Goal: Task Accomplishment & Management: Use online tool/utility

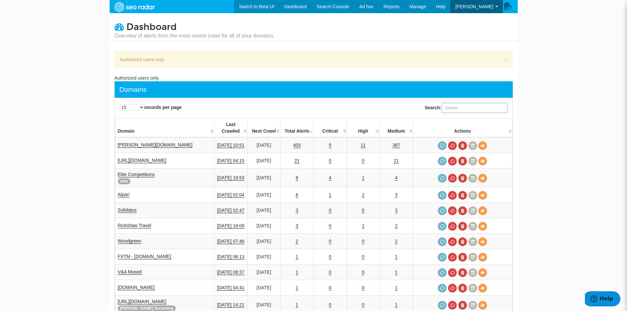
click at [448, 110] on input "Search:" at bounding box center [475, 108] width 66 height 10
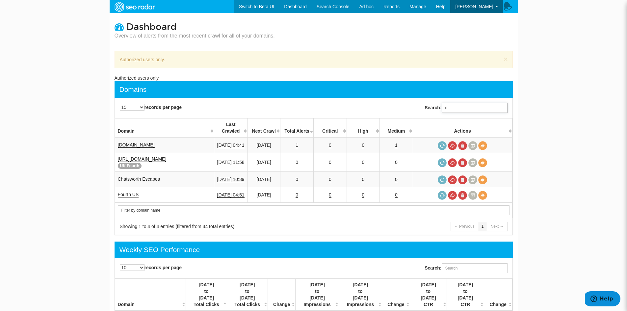
type input "r"
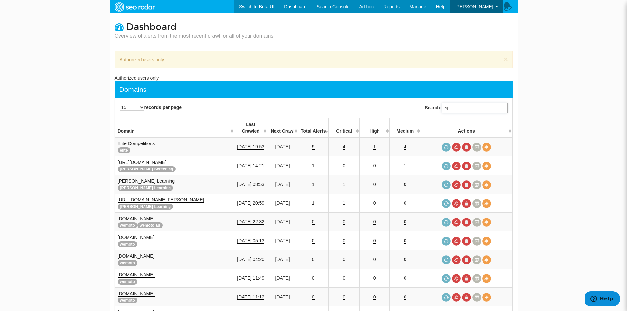
type input "s"
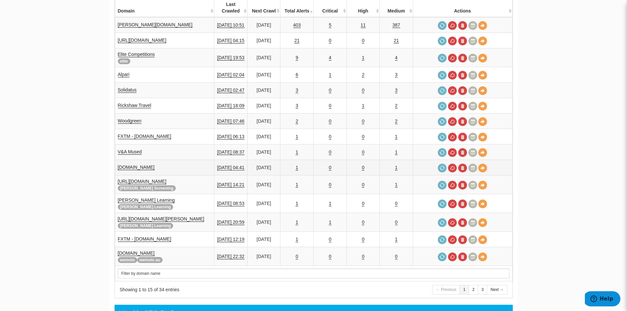
scroll to position [132, 0]
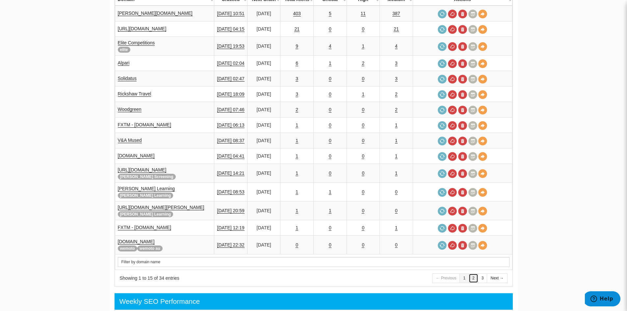
click at [472, 274] on link "2" at bounding box center [474, 279] width 10 height 10
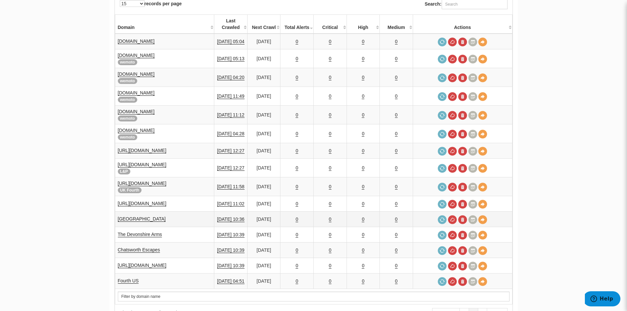
scroll to position [138, 0]
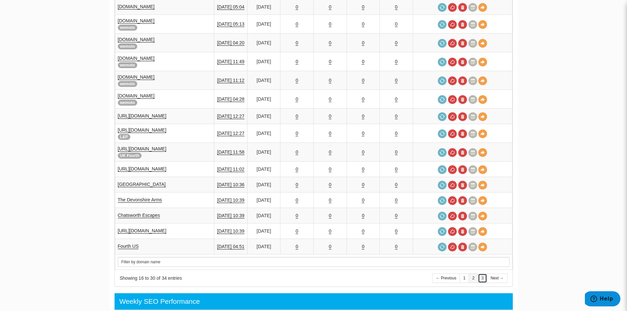
click at [481, 274] on link "3" at bounding box center [483, 279] width 10 height 10
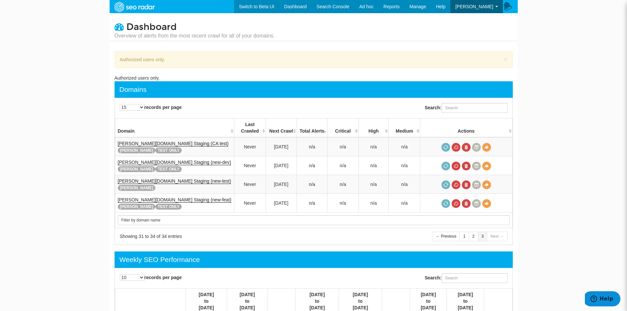
scroll to position [66, 0]
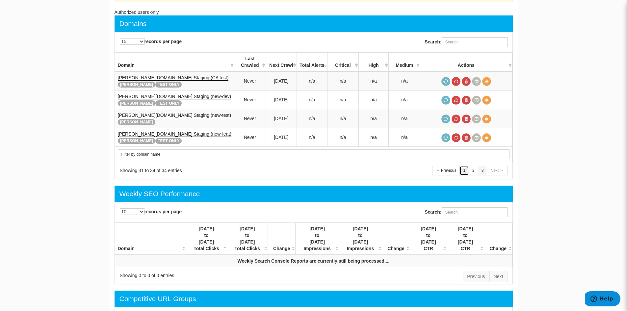
click at [464, 167] on link "1" at bounding box center [465, 171] width 10 height 10
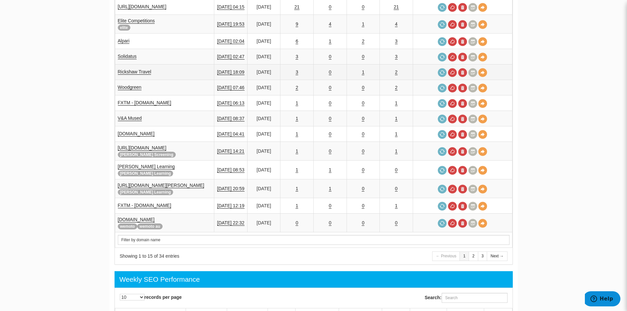
scroll to position [165, 0]
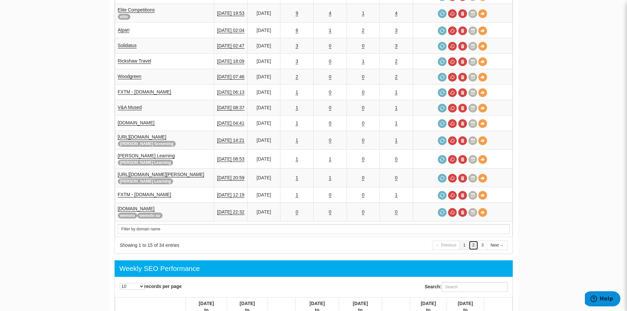
click at [474, 241] on link "2" at bounding box center [474, 246] width 10 height 10
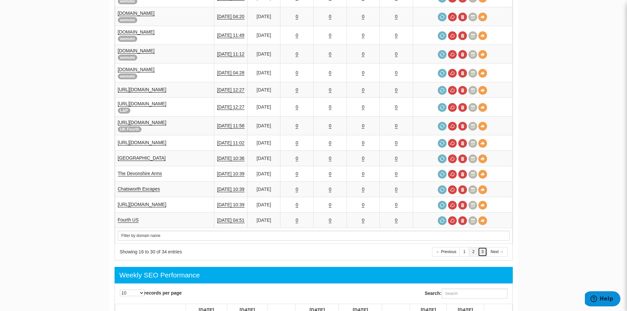
click at [485, 247] on link "3" at bounding box center [483, 252] width 10 height 10
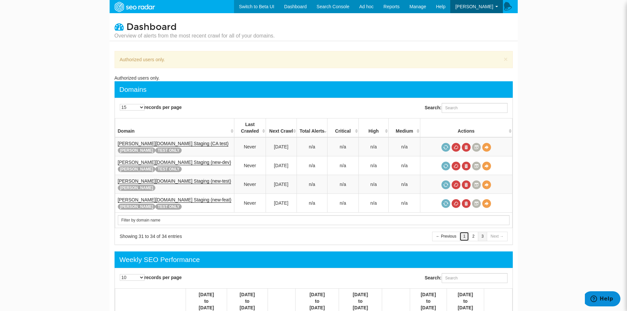
click at [468, 236] on link "1" at bounding box center [465, 237] width 10 height 10
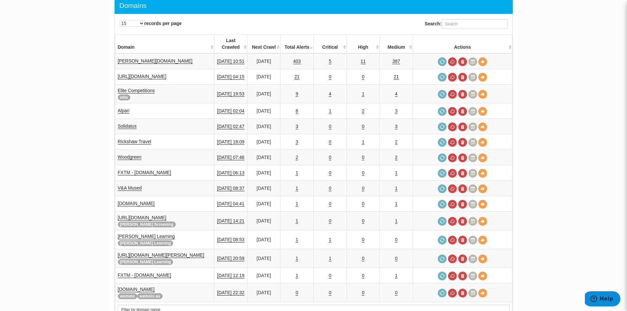
scroll to position [33, 0]
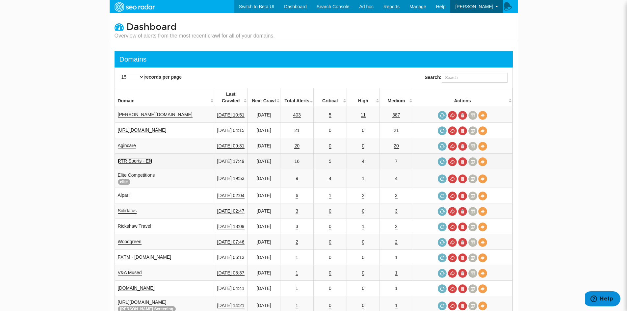
click at [138, 158] on link "RTR Sports - EN" at bounding box center [135, 161] width 35 height 6
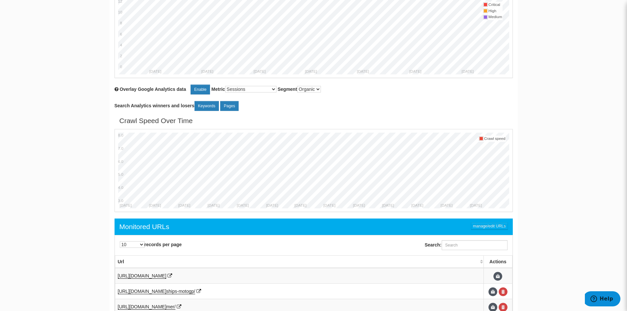
scroll to position [80, 0]
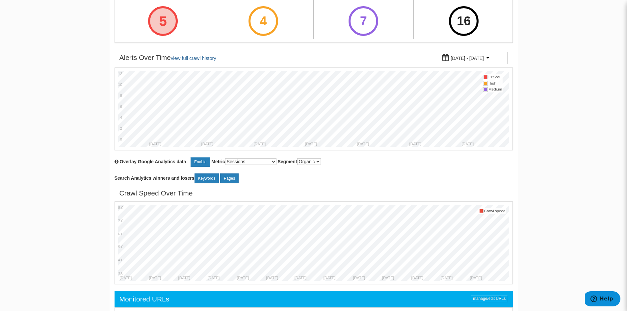
click at [166, 21] on div "5" at bounding box center [163, 21] width 30 height 30
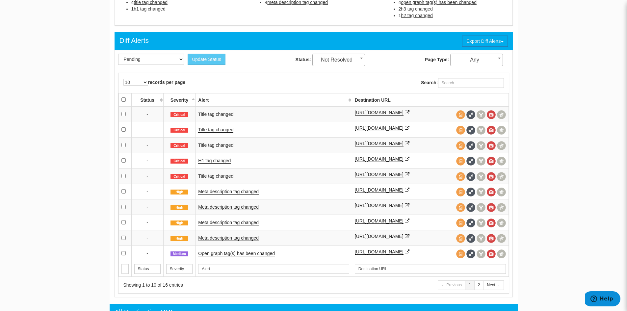
scroll to position [263, 0]
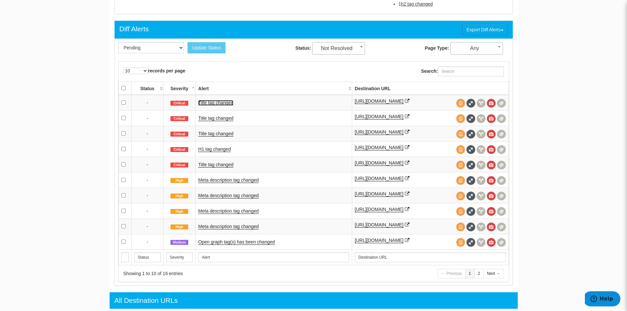
click at [232, 105] on link "Title tag changed" at bounding box center [215, 103] width 35 height 6
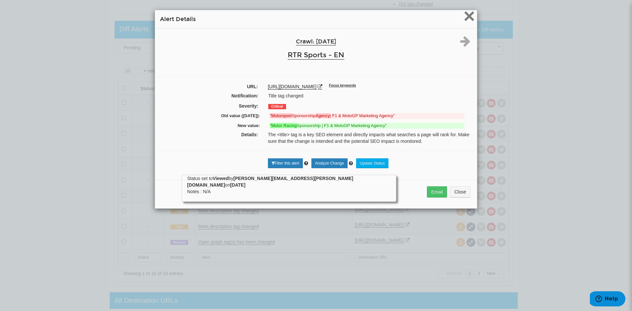
click at [464, 19] on span "×" at bounding box center [470, 16] width 12 height 22
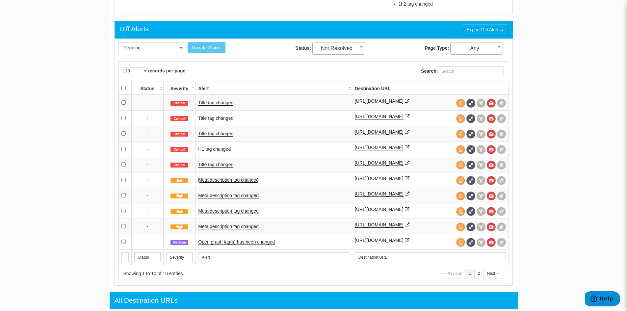
click at [223, 183] on link "Meta description tag changed" at bounding box center [228, 180] width 61 height 6
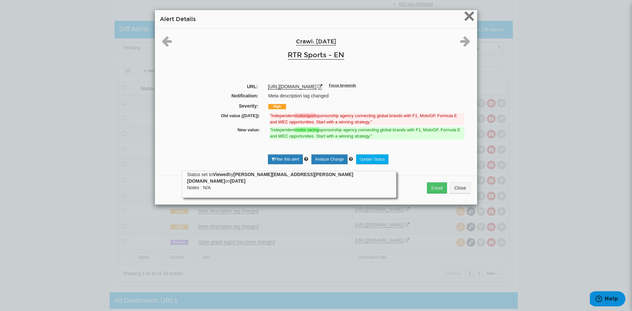
click at [470, 13] on span "×" at bounding box center [470, 16] width 12 height 22
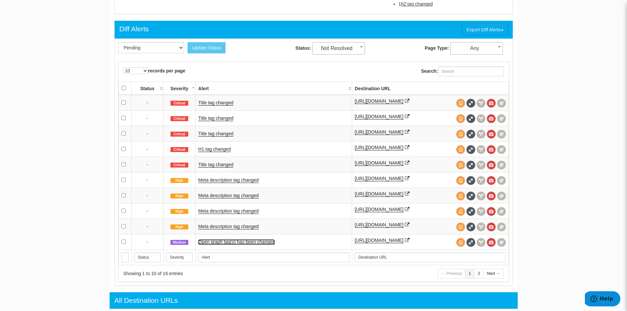
click at [228, 245] on link "Open graph tag(s) has been changed" at bounding box center [236, 242] width 77 height 6
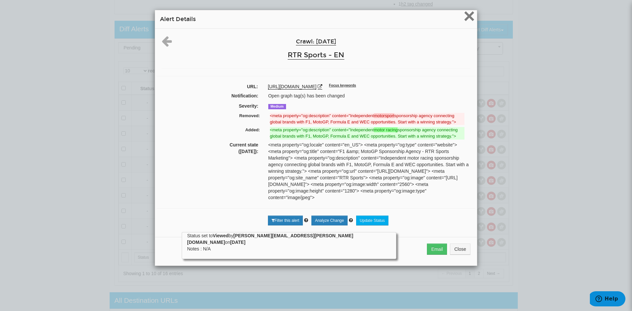
click at [465, 13] on span "×" at bounding box center [470, 16] width 12 height 22
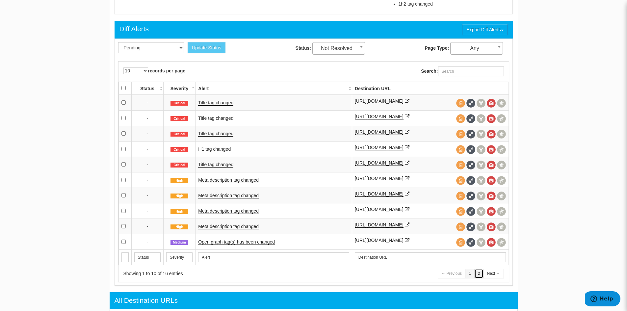
click at [479, 279] on link "2" at bounding box center [479, 274] width 10 height 10
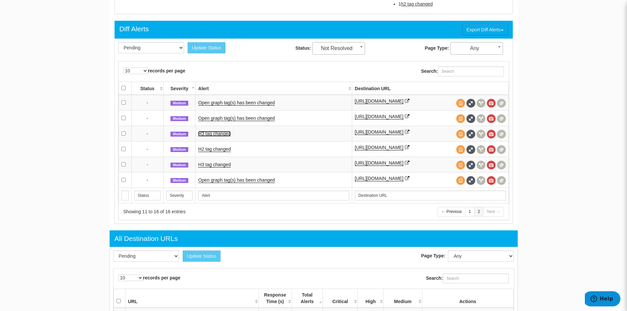
click at [219, 135] on link "H3 tag changed" at bounding box center [214, 134] width 33 height 6
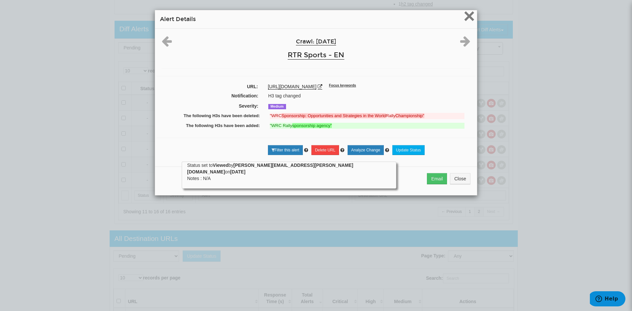
click at [468, 18] on span "×" at bounding box center [470, 16] width 12 height 22
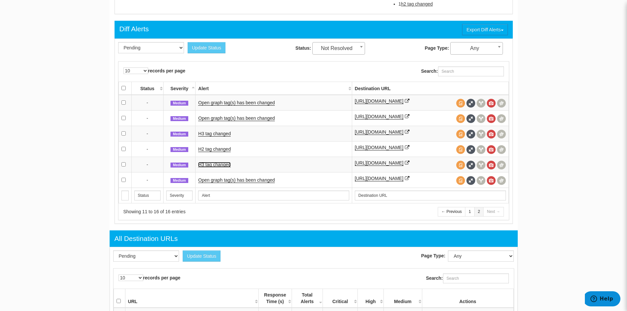
click at [224, 168] on link "H3 tag changed" at bounding box center [214, 165] width 33 height 6
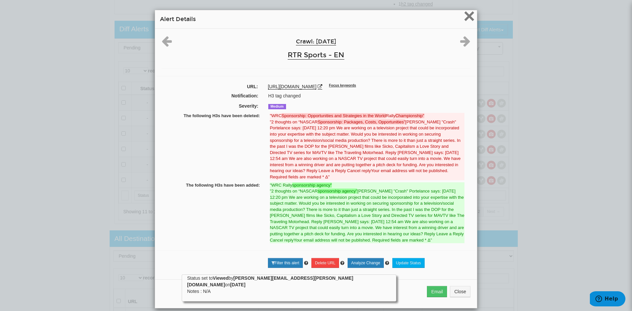
click at [465, 14] on span "×" at bounding box center [470, 16] width 12 height 22
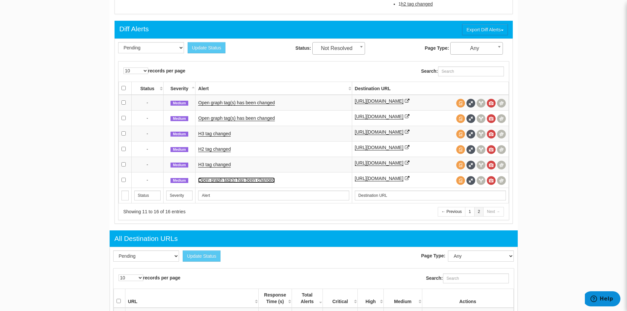
click at [261, 183] on link "Open graph tag(s) has been changed" at bounding box center [236, 180] width 77 height 6
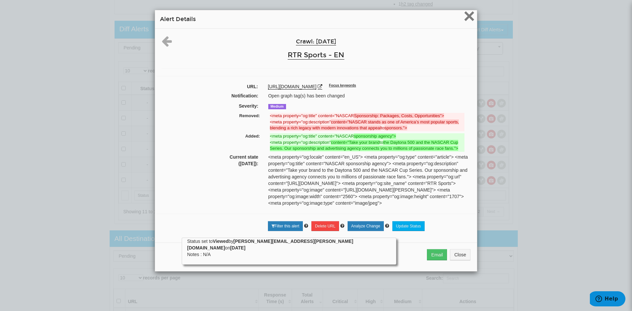
click at [464, 17] on span "×" at bounding box center [470, 16] width 12 height 22
